Goal: Check status

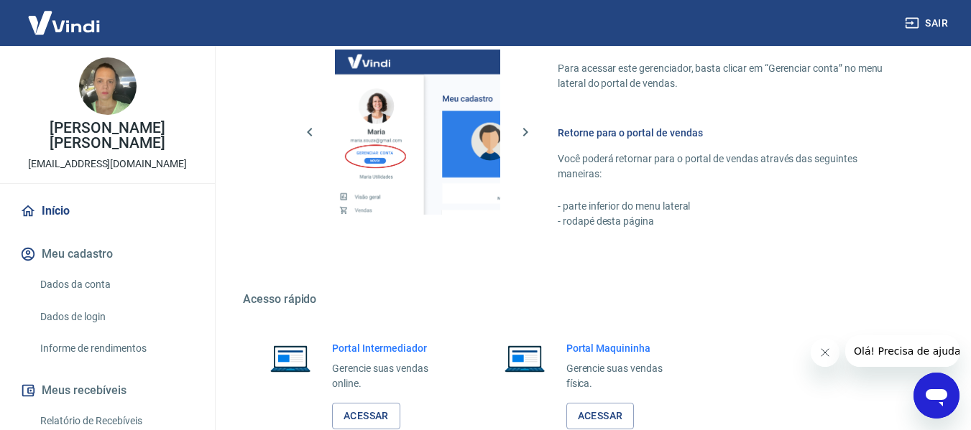
scroll to position [749, 0]
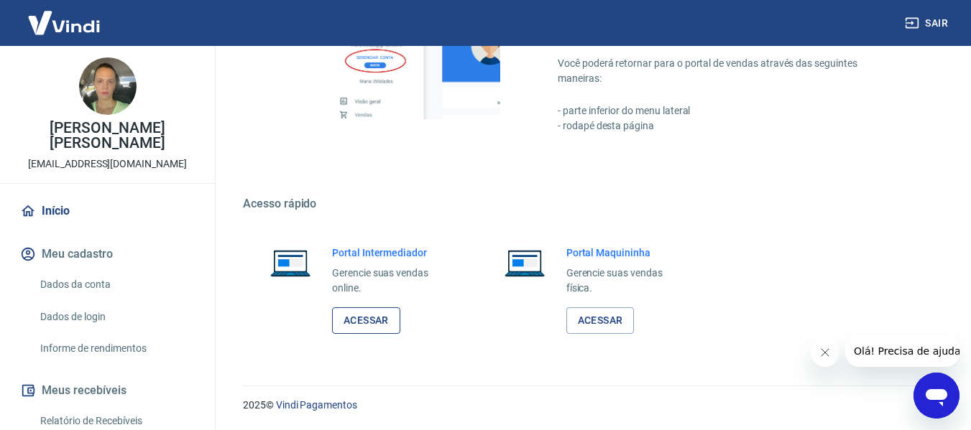
click at [358, 318] on link "Acessar" at bounding box center [366, 320] width 68 height 27
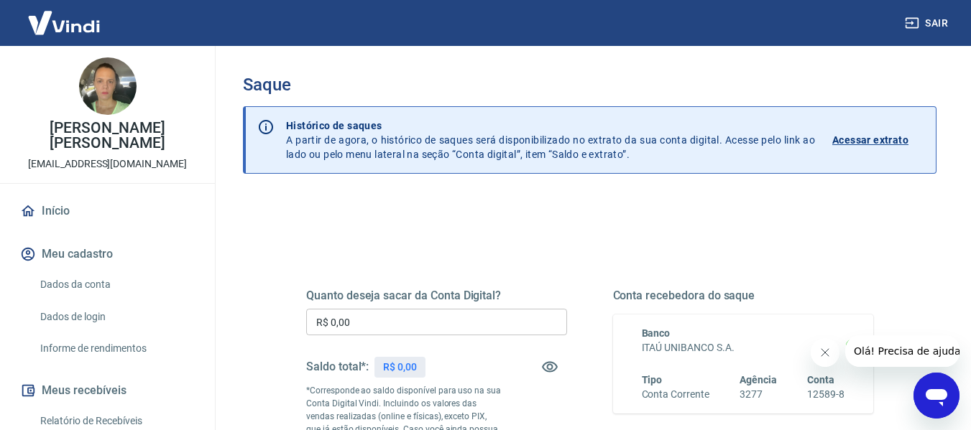
click at [870, 131] on link "Acessar extrato" at bounding box center [878, 140] width 92 height 43
